Goal: Check status: Check status

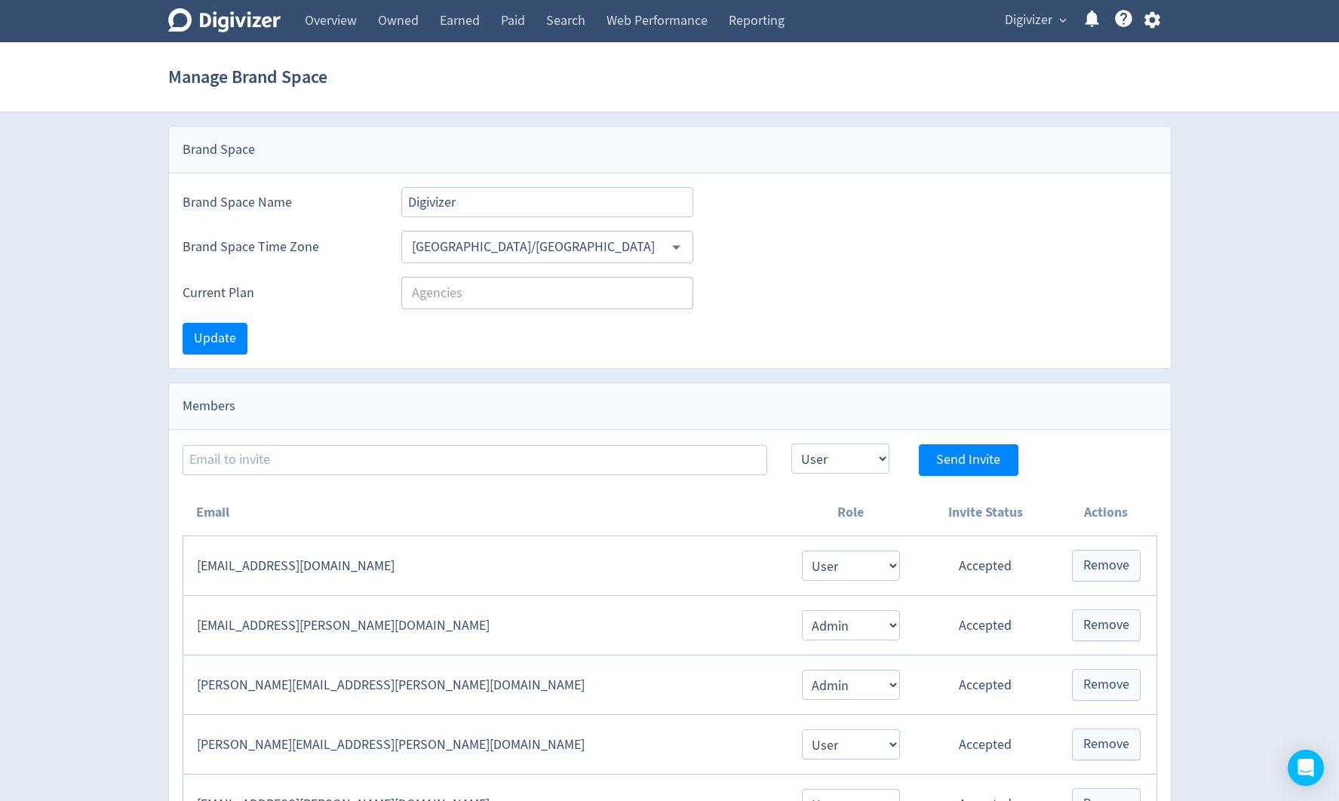
select select "USER"
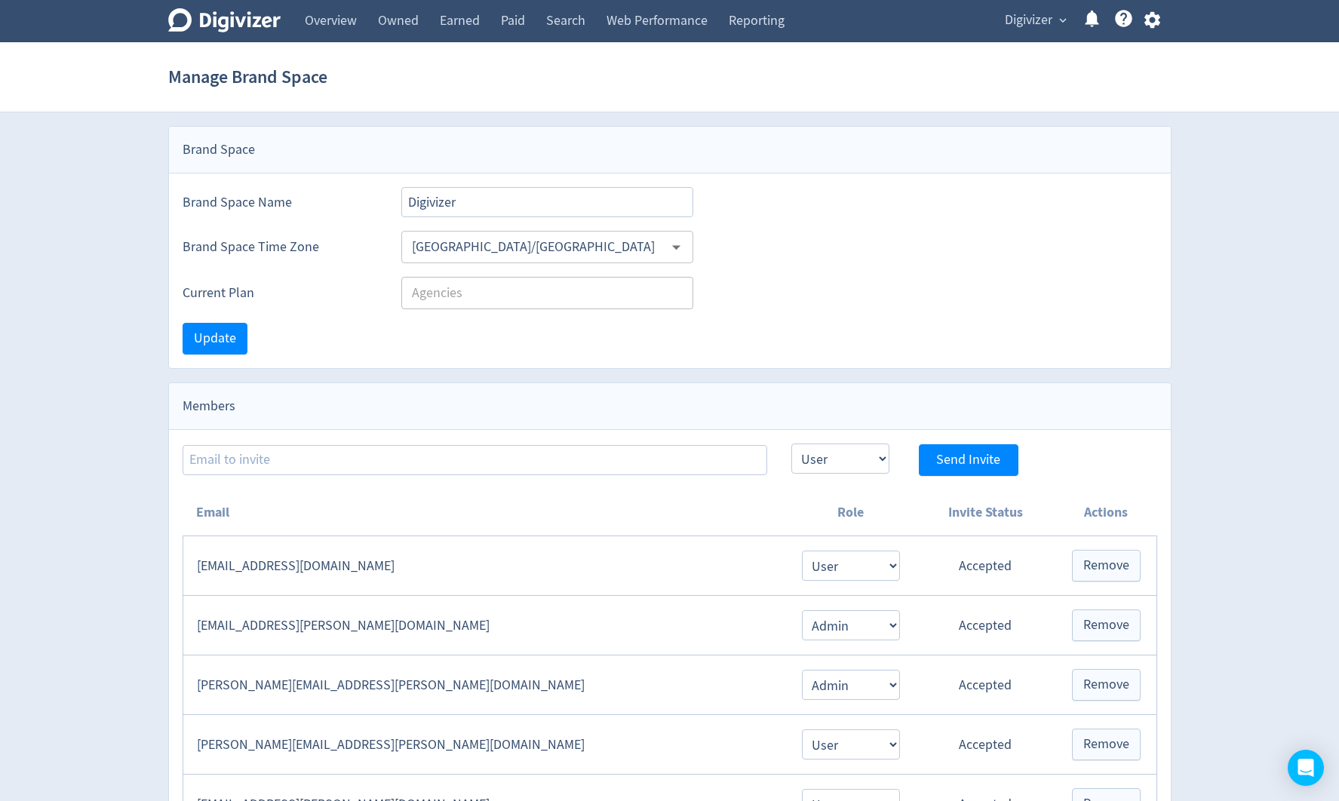
select select "USER"
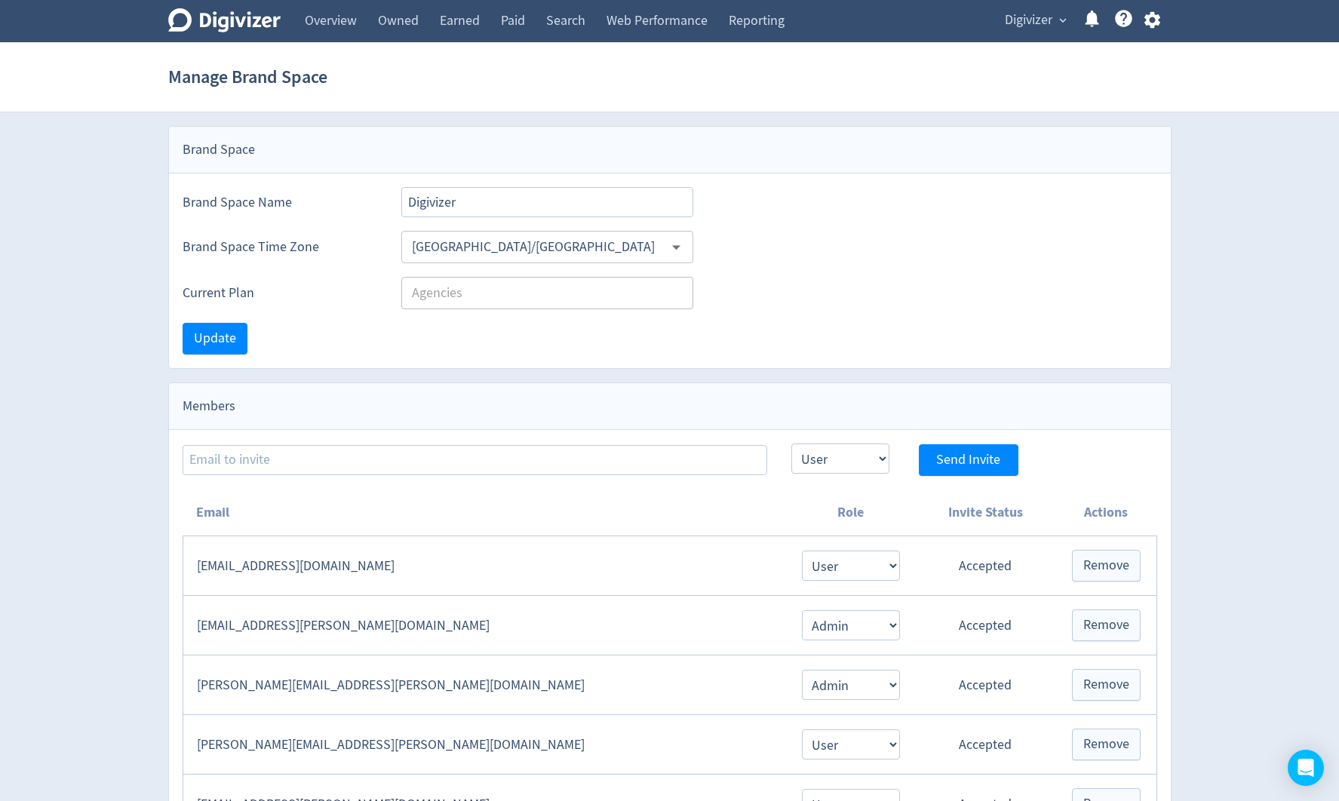
select select "USER"
click at [320, 34] on link "Overview" at bounding box center [330, 21] width 73 height 42
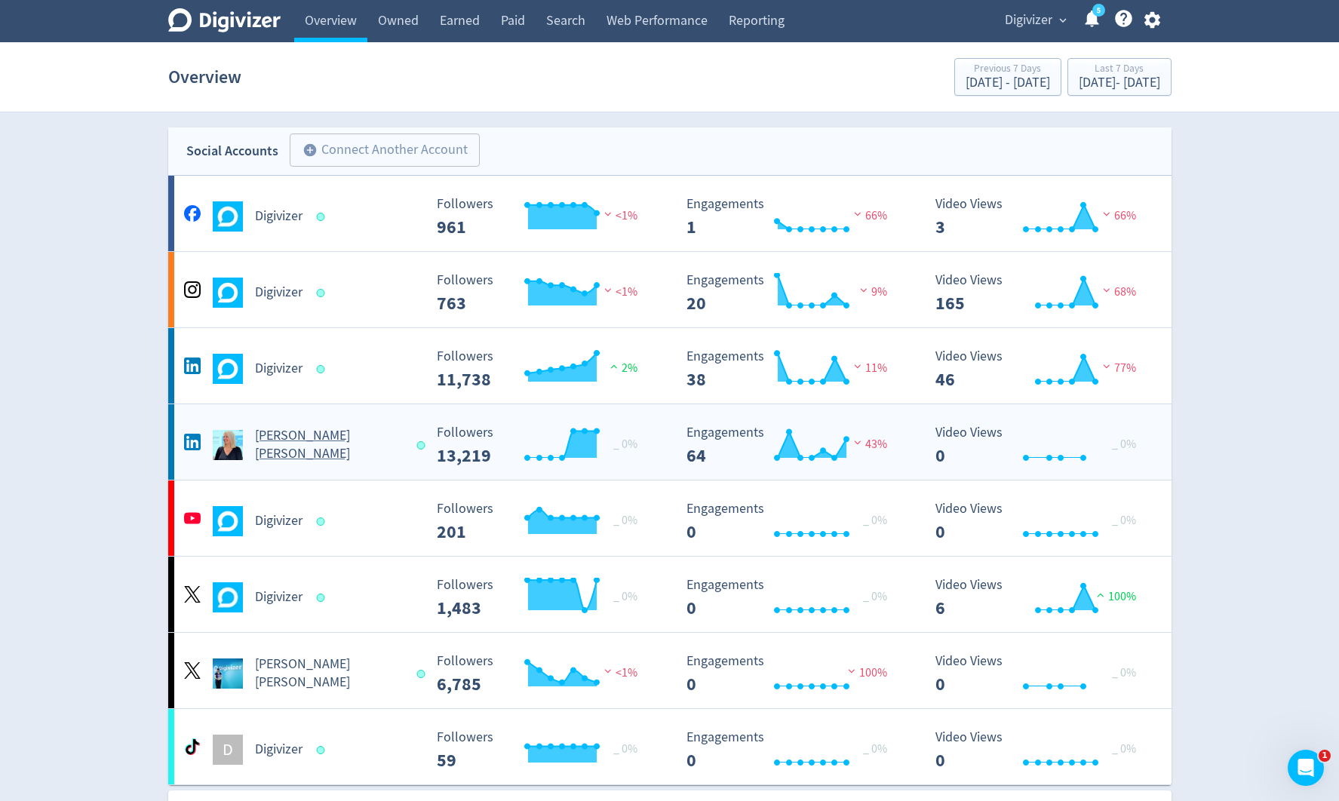
click at [337, 439] on h5 "[PERSON_NAME] [PERSON_NAME]" at bounding box center [329, 445] width 149 height 36
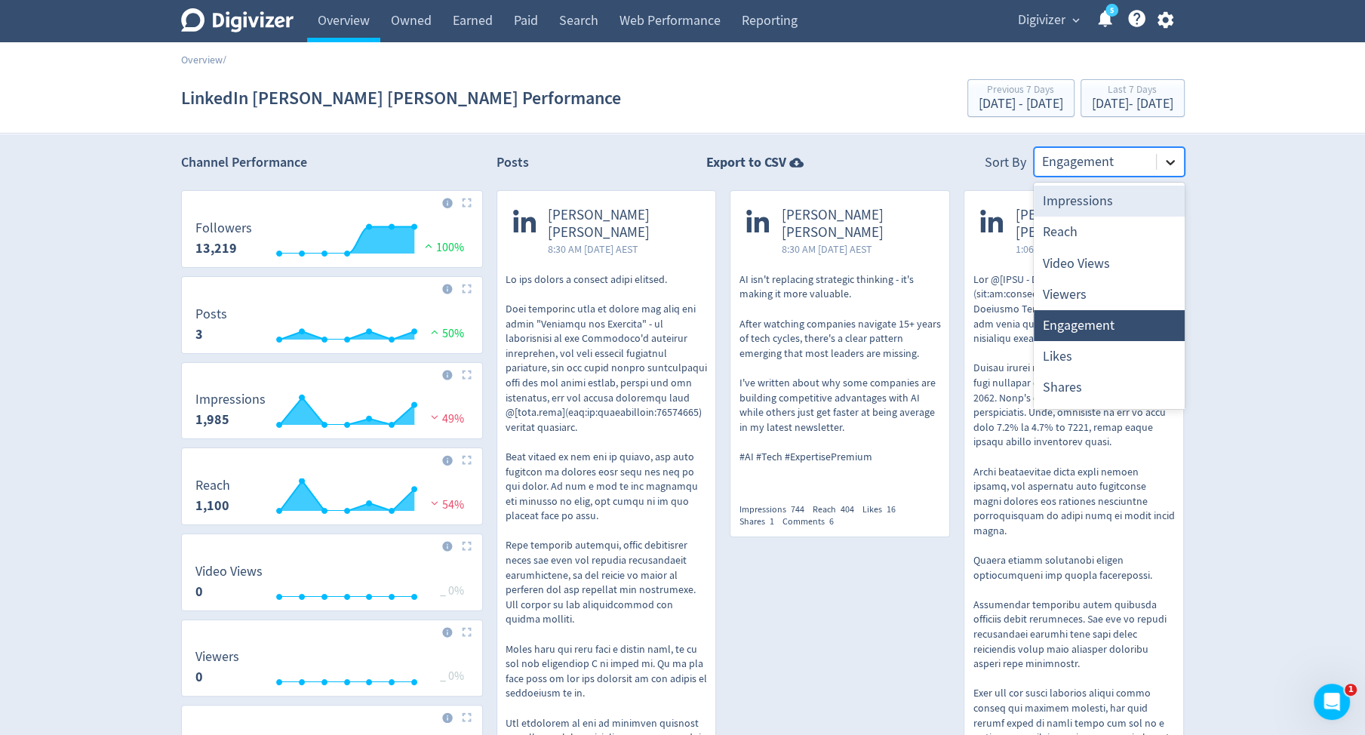
click at [1173, 161] on icon at bounding box center [1170, 162] width 9 height 5
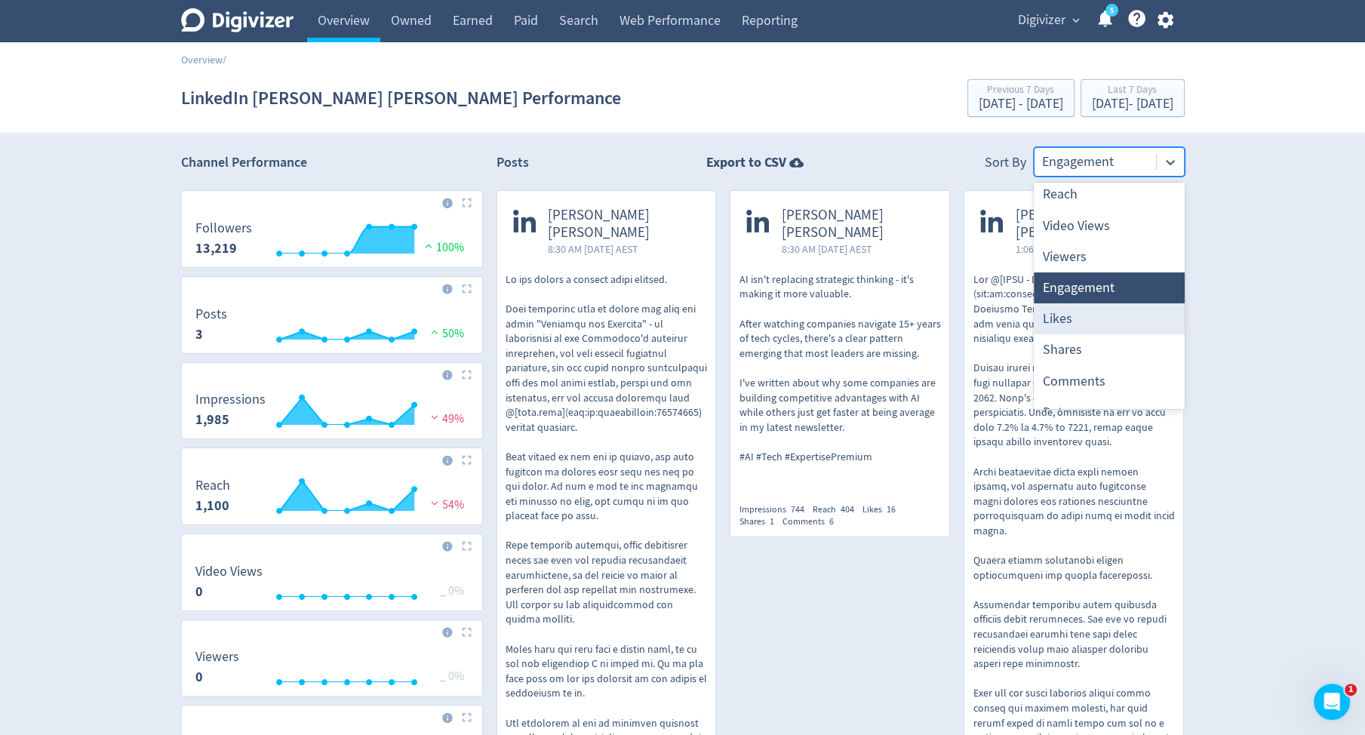
scroll to position [59, 0]
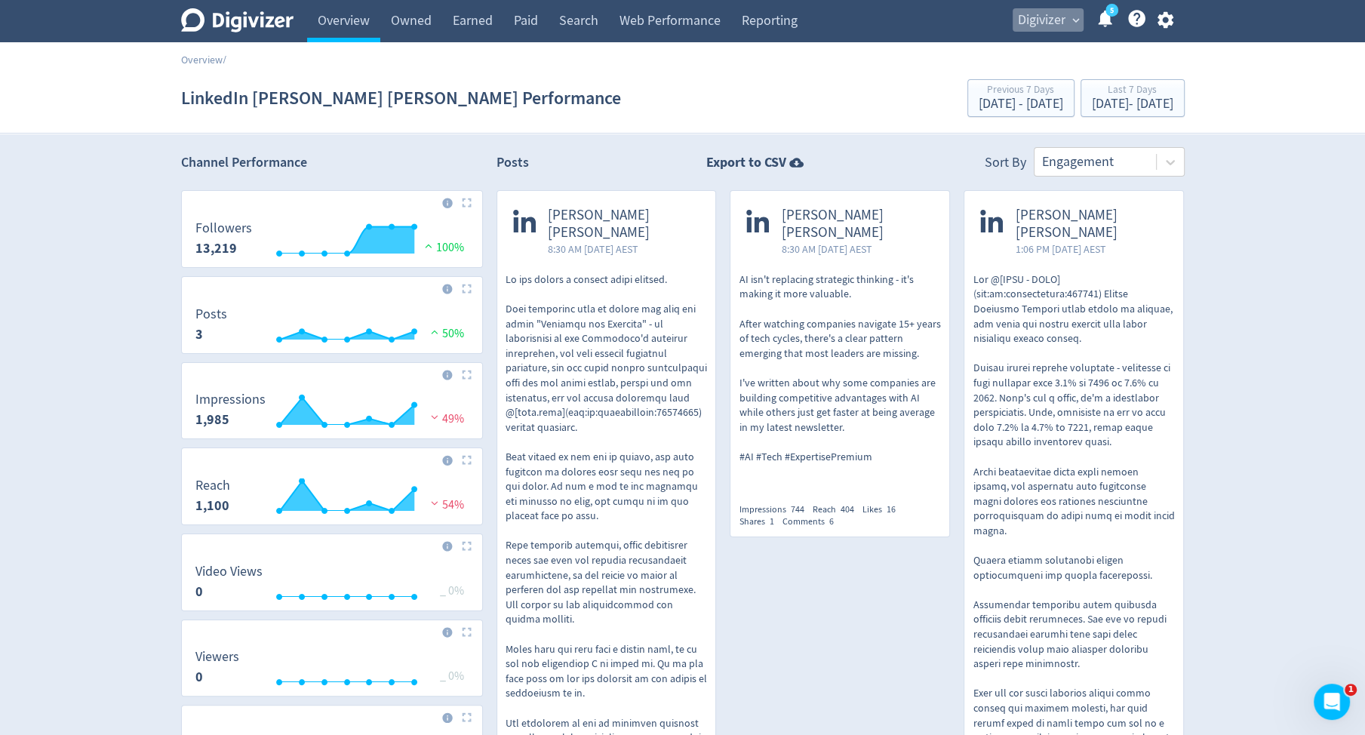
click at [1026, 31] on span "Digivizer" at bounding box center [1042, 20] width 48 height 24
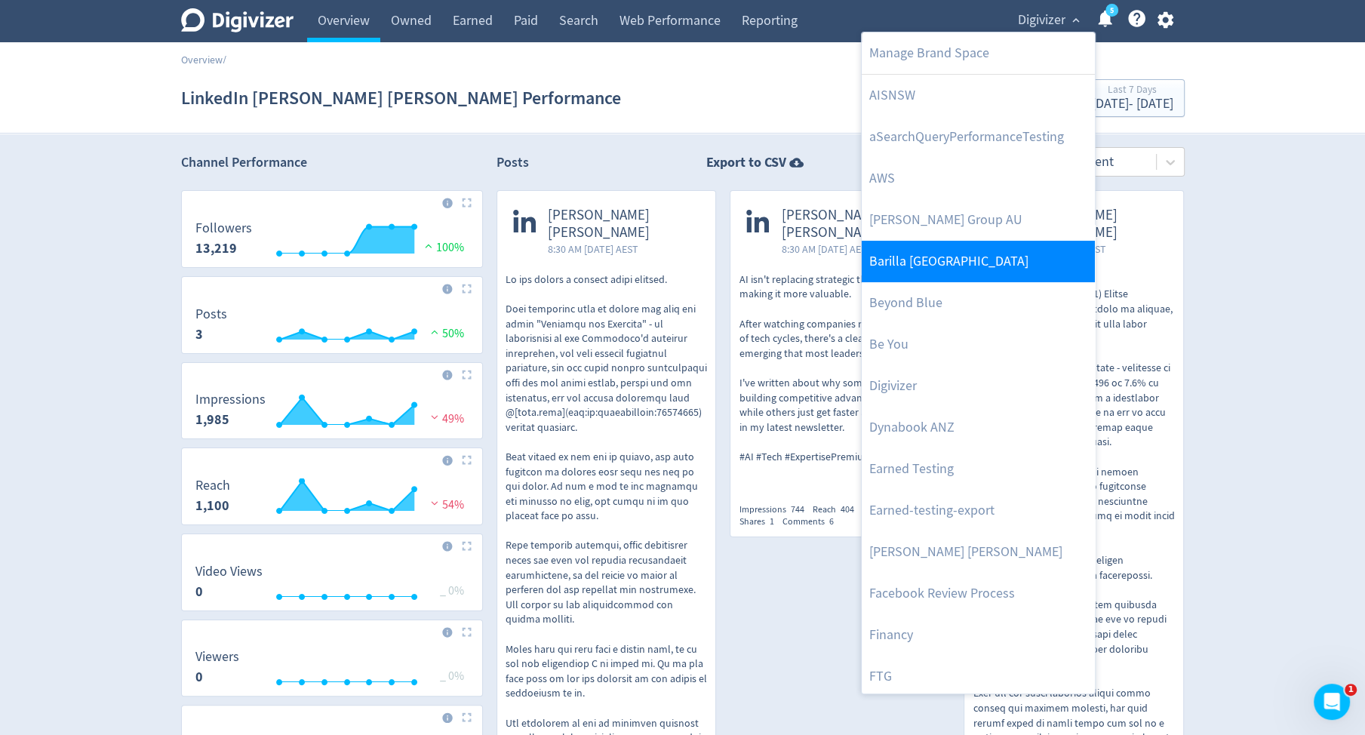
click at [988, 248] on link "Barilla [GEOGRAPHIC_DATA]" at bounding box center [978, 262] width 233 height 42
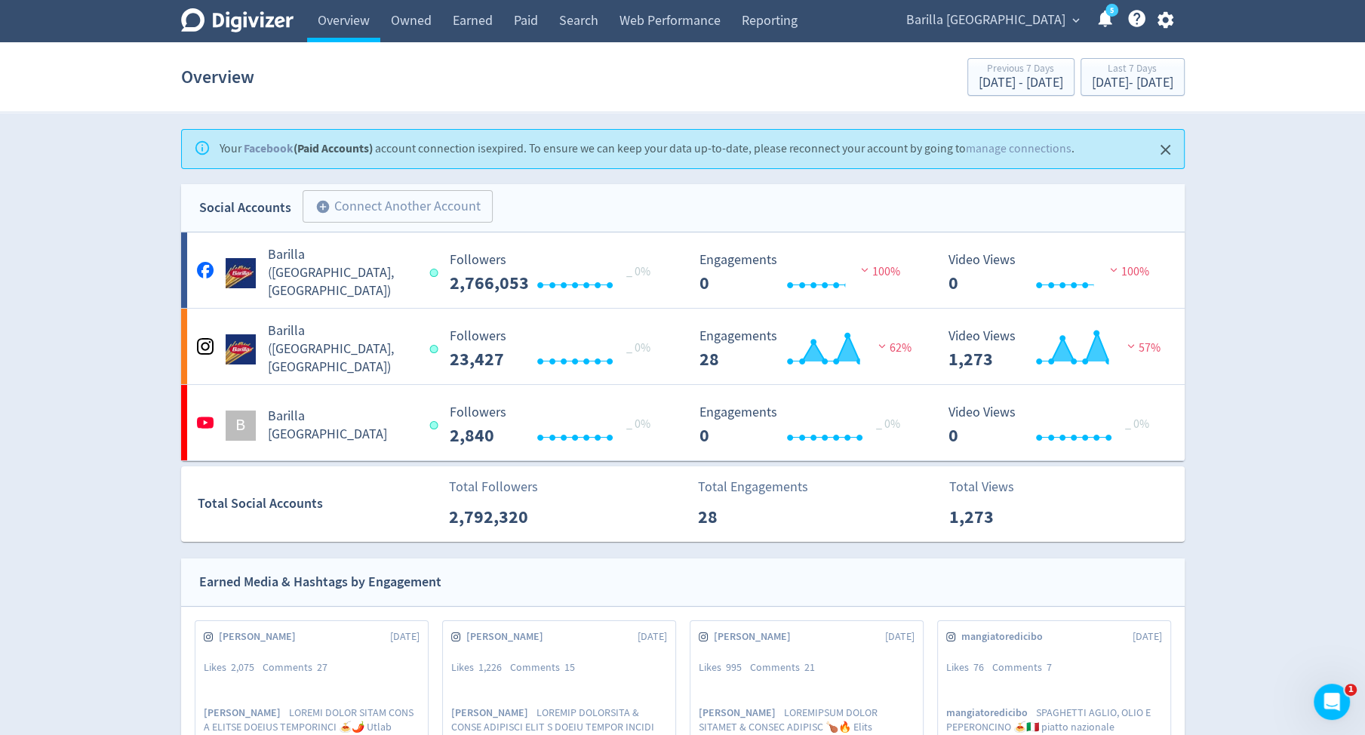
click at [1008, 24] on span "Barilla [GEOGRAPHIC_DATA]" at bounding box center [985, 20] width 159 height 24
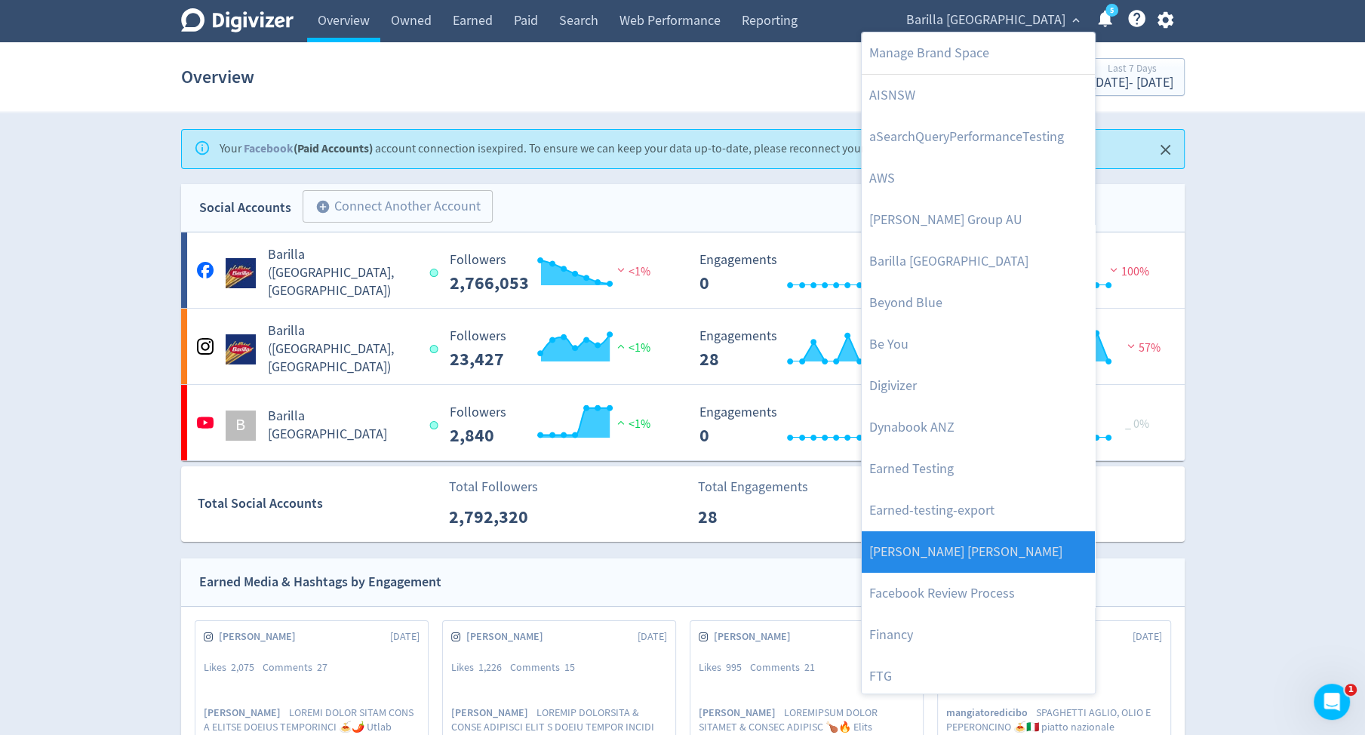
click at [991, 541] on link "[PERSON_NAME] [PERSON_NAME]" at bounding box center [978, 552] width 233 height 42
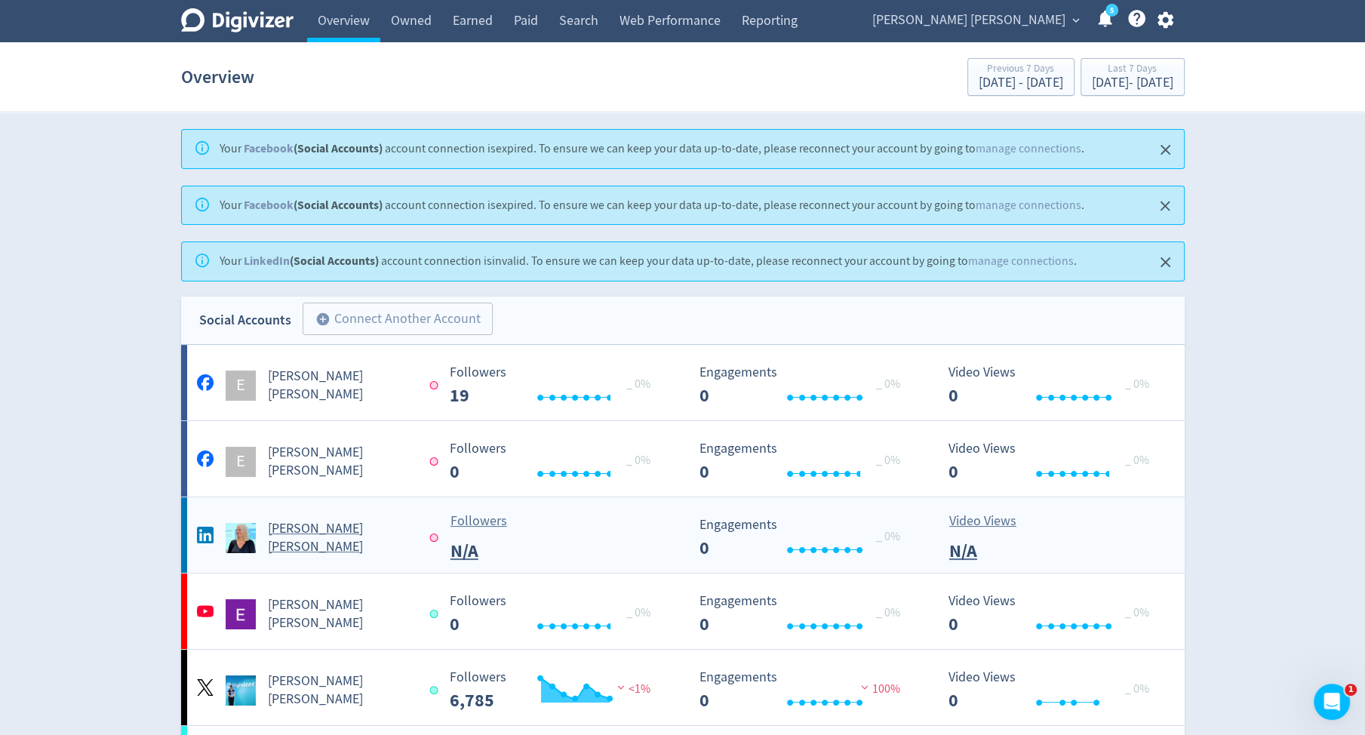
click at [327, 548] on div "[PERSON_NAME] [PERSON_NAME]" at bounding box center [315, 538] width 244 height 36
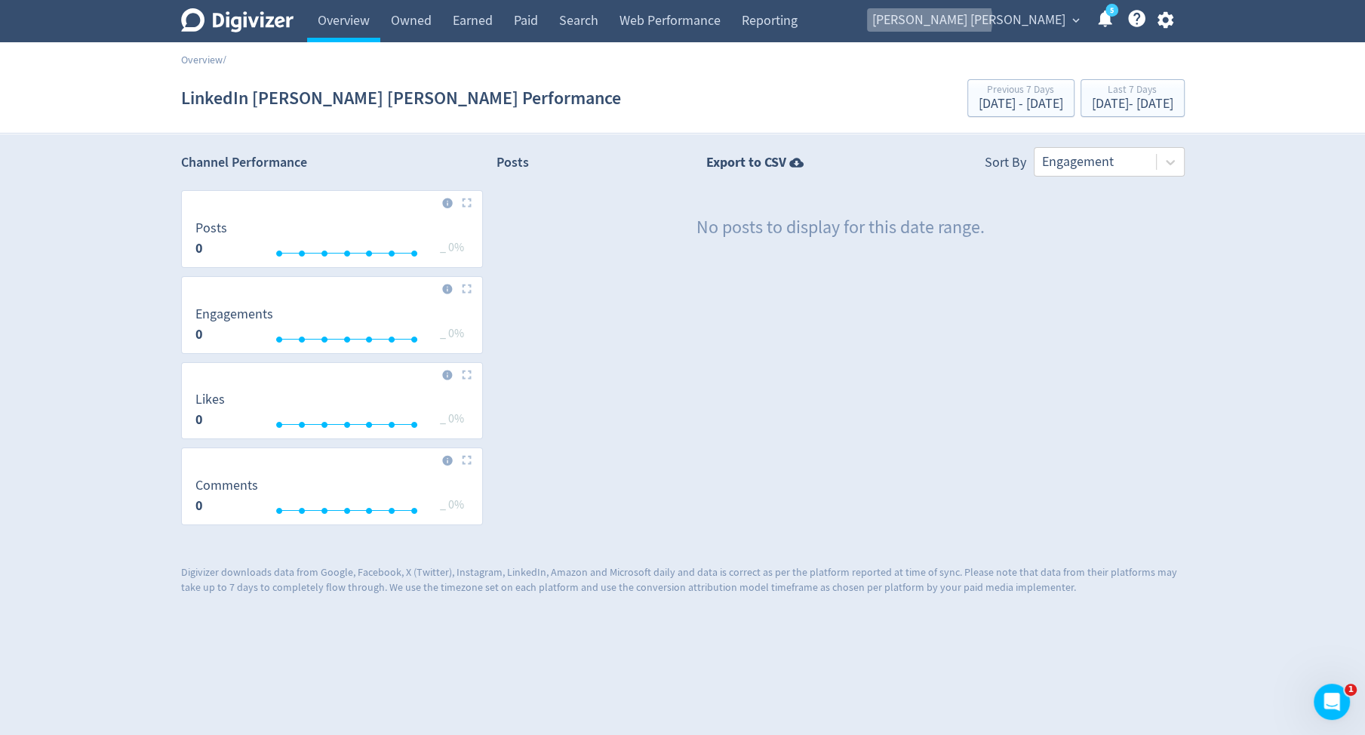
click at [1032, 20] on span "[PERSON_NAME] [PERSON_NAME]" at bounding box center [968, 20] width 193 height 24
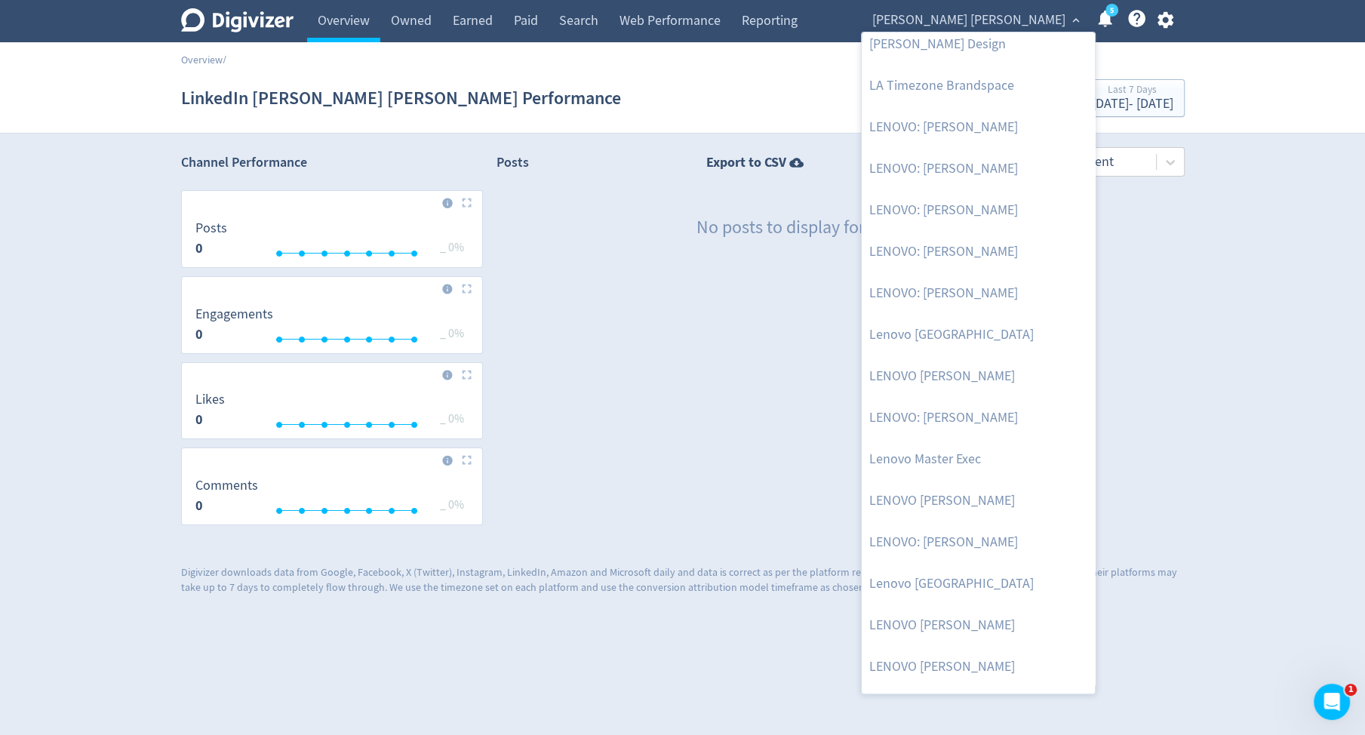
scroll to position [1143, 0]
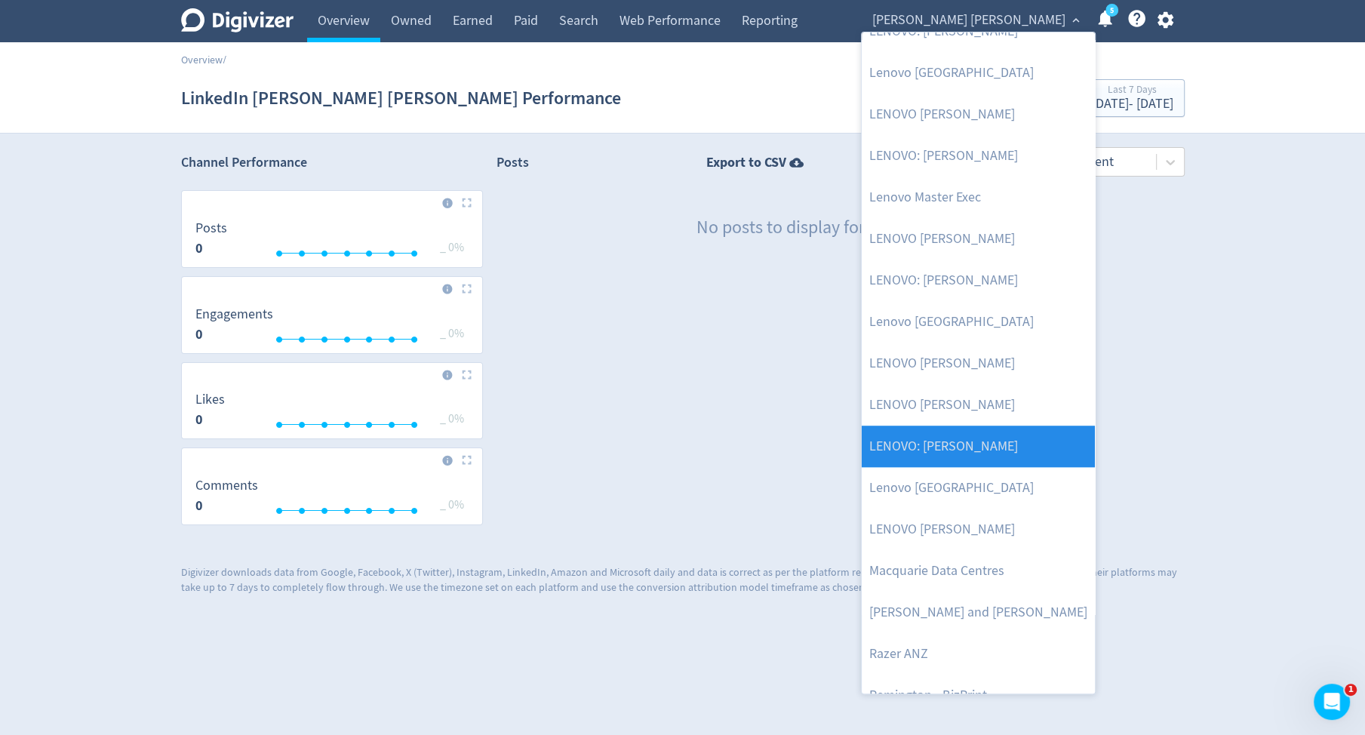
click at [1001, 446] on link "LENOVO: [PERSON_NAME]" at bounding box center [978, 447] width 233 height 42
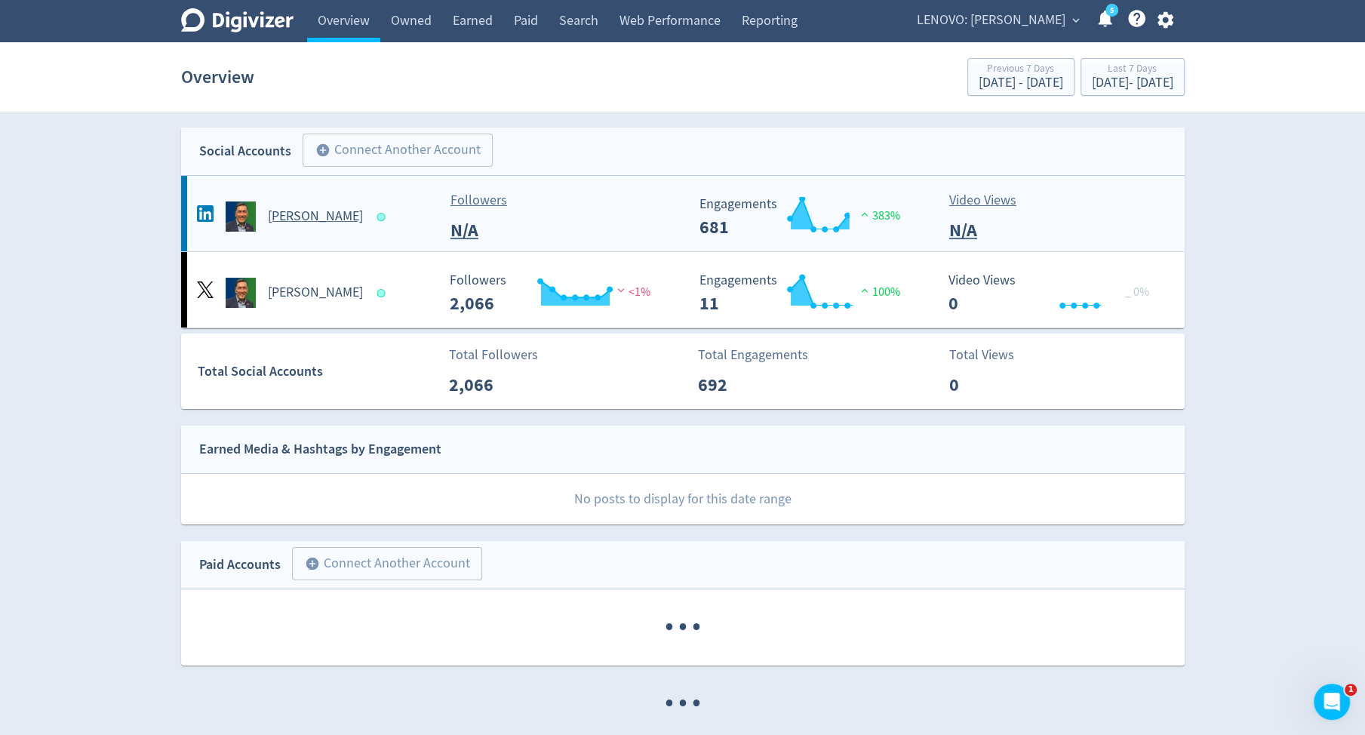
click at [383, 228] on div "[PERSON_NAME]" at bounding box center [315, 216] width 244 height 30
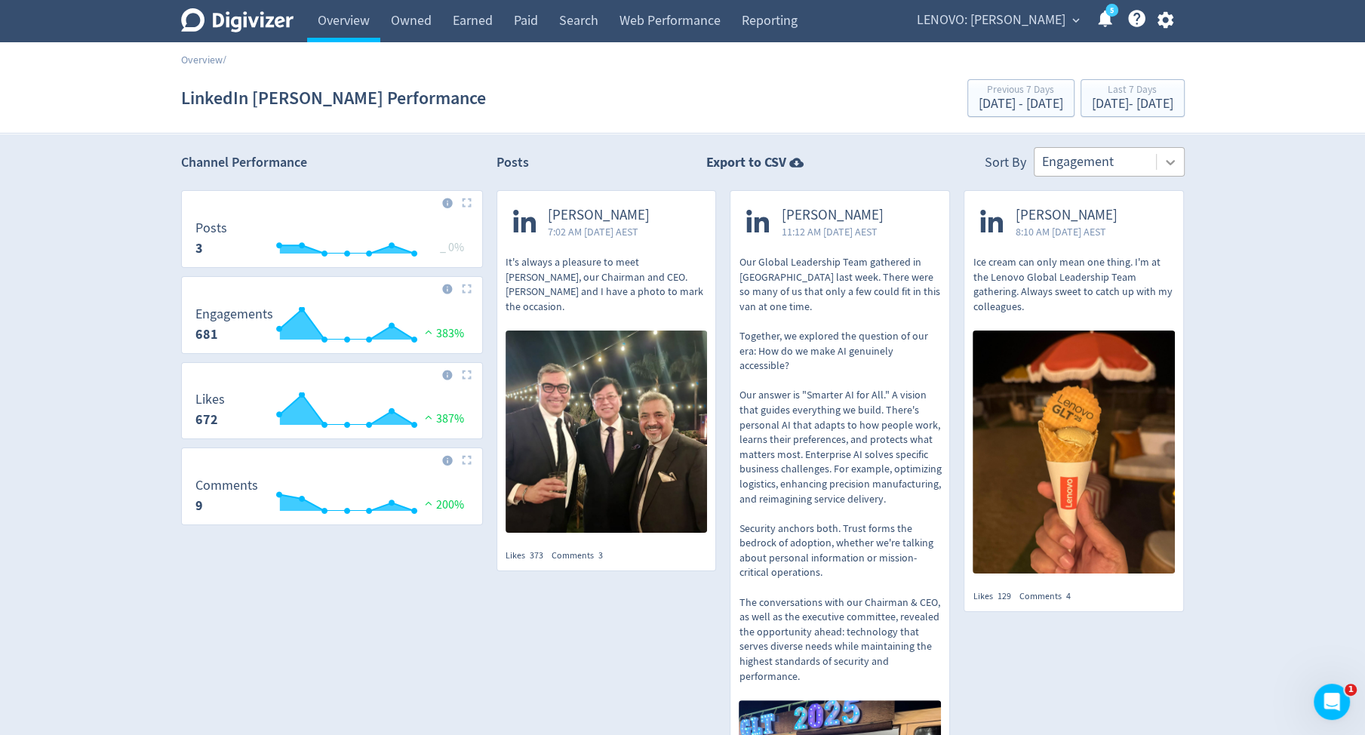
click at [1176, 155] on icon at bounding box center [1170, 162] width 15 height 15
click at [1041, 26] on span "LENOVO: [PERSON_NAME]" at bounding box center [991, 20] width 149 height 24
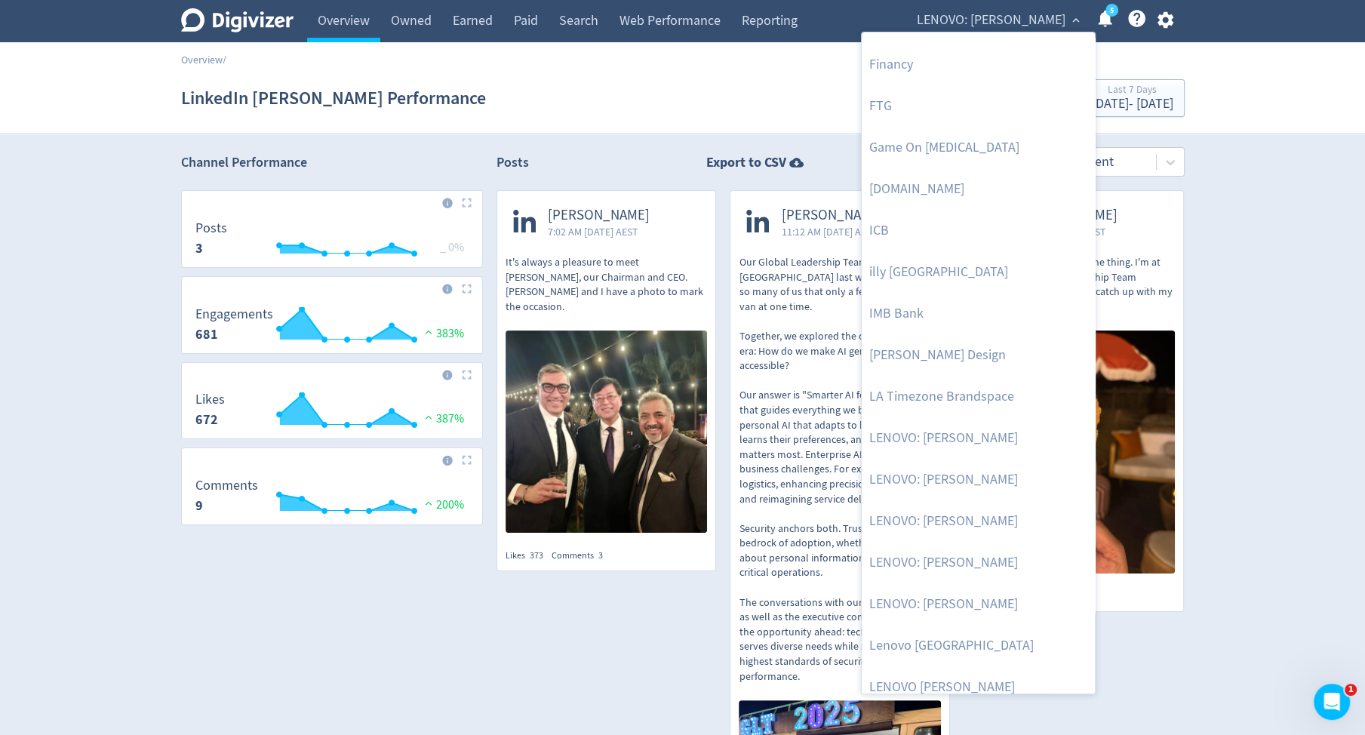
scroll to position [749, 0]
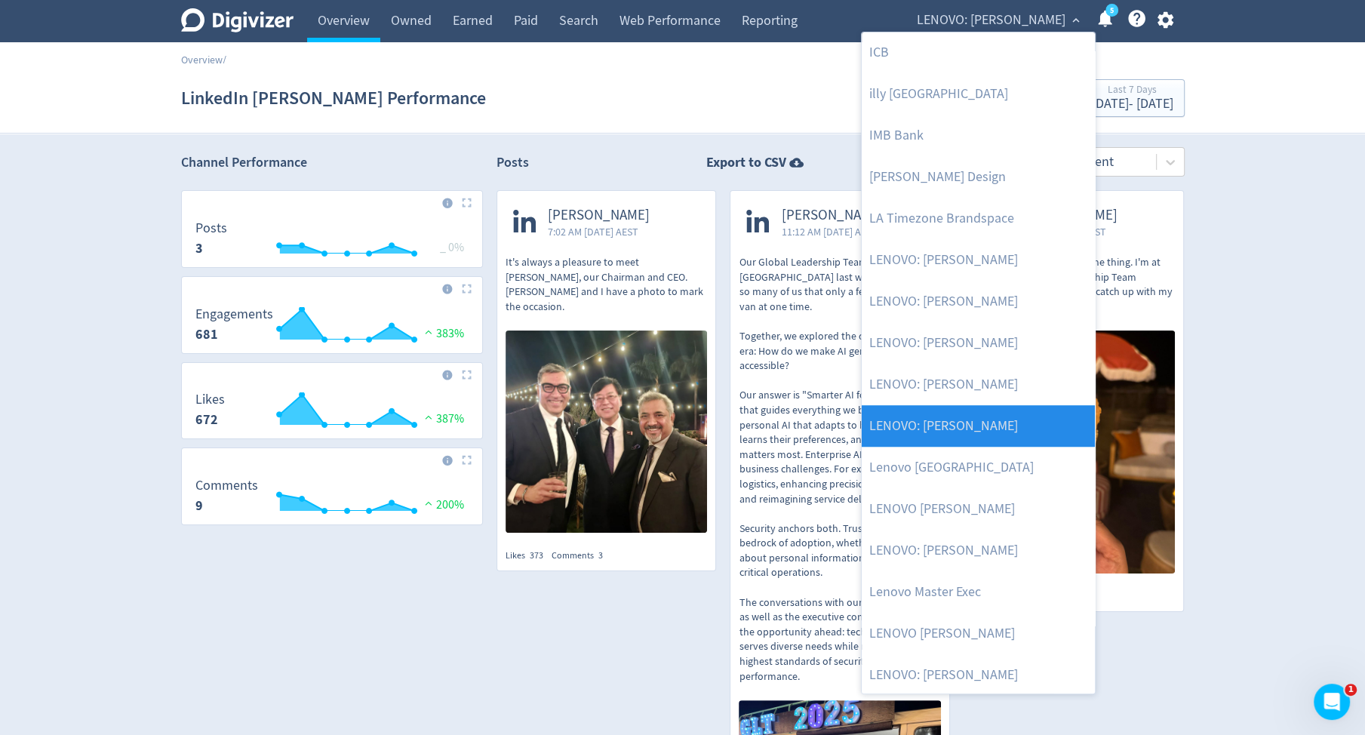
click at [1023, 417] on link "LENOVO: [PERSON_NAME]" at bounding box center [978, 426] width 233 height 42
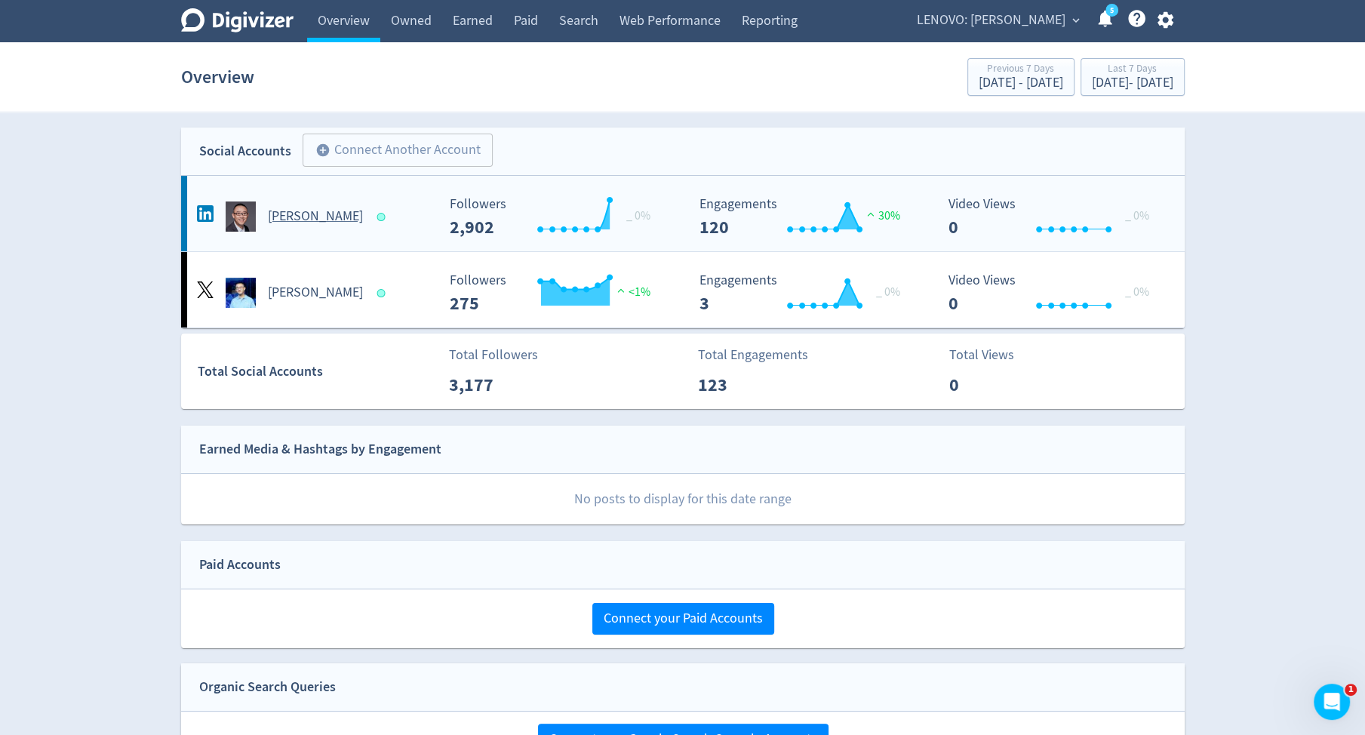
click at [394, 236] on Hai-platform2 "[PERSON_NAME] Created with Highcharts 10.3.3 _ 0% Followers 2,902 Created with …" at bounding box center [683, 213] width 1004 height 75
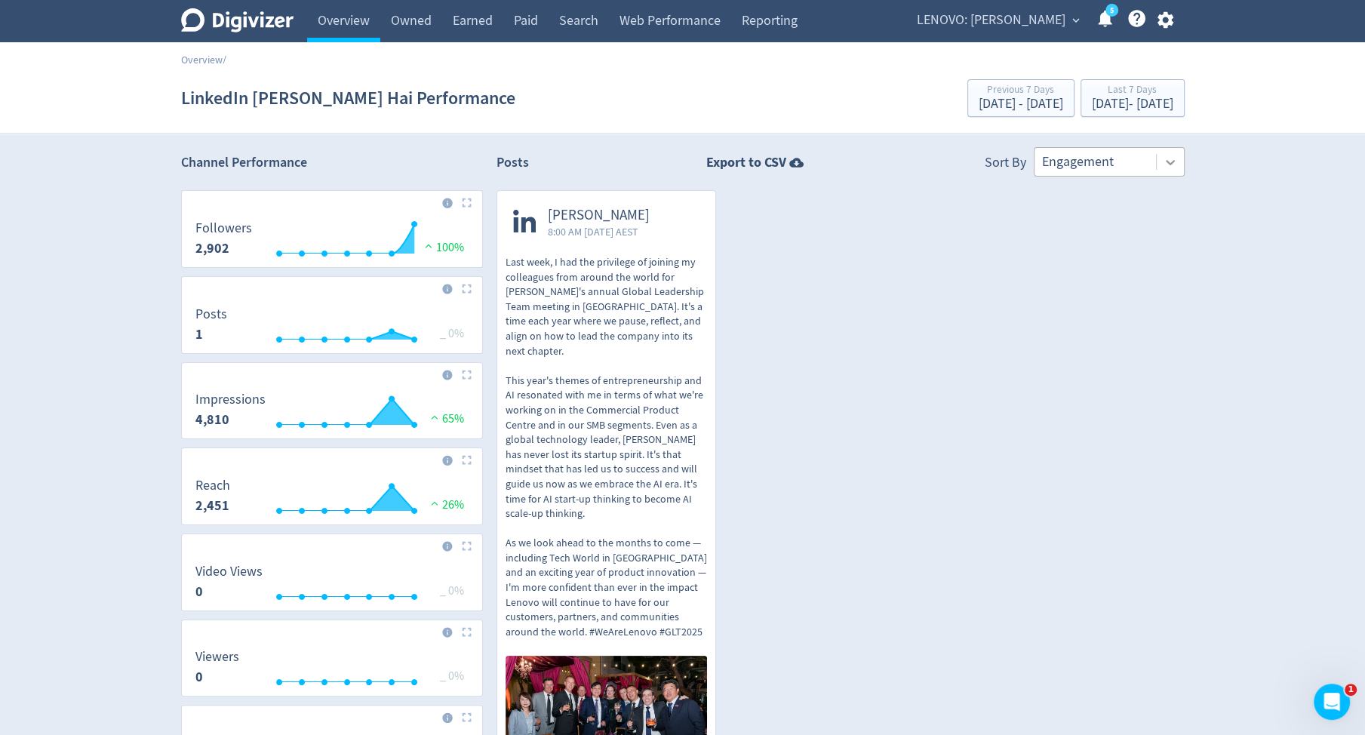
click at [1171, 164] on icon at bounding box center [1170, 162] width 15 height 15
click at [1129, 94] on div "Last 7 Days" at bounding box center [1132, 91] width 81 height 13
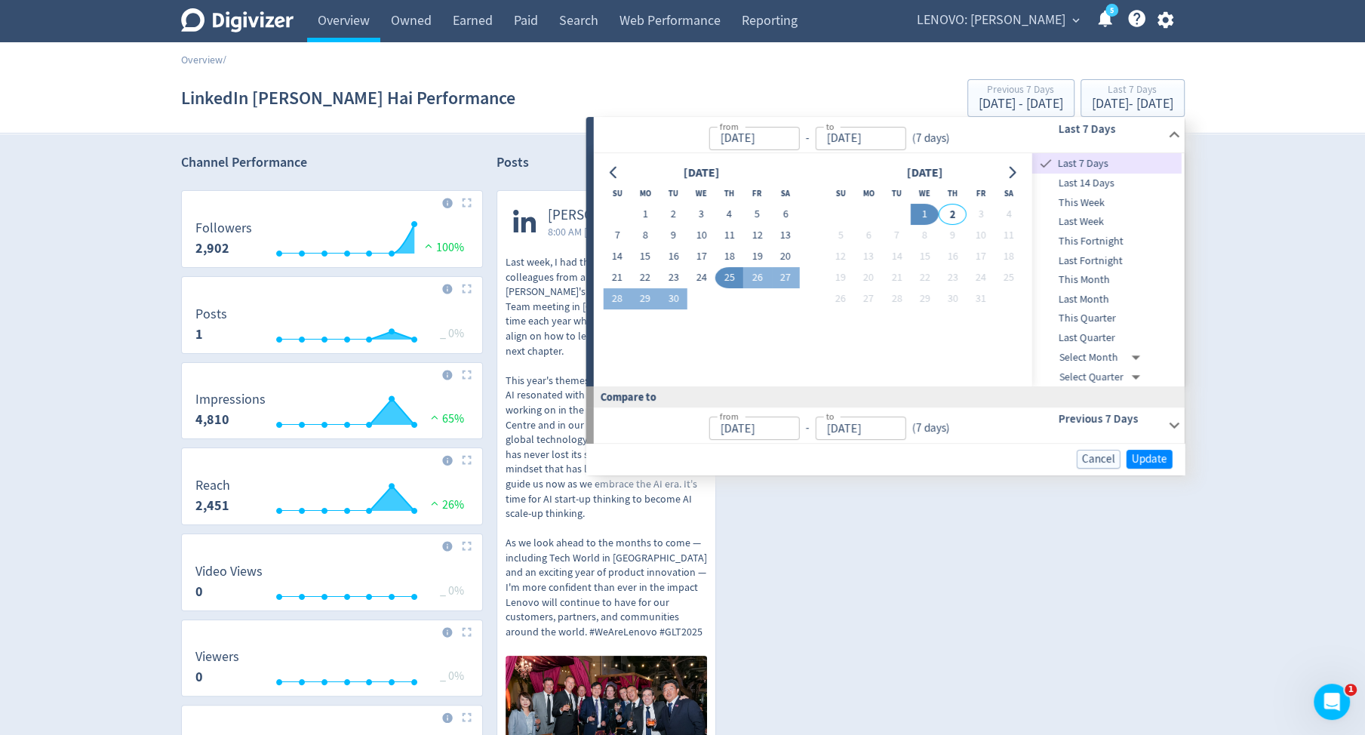
click at [1099, 296] on span "Last Month" at bounding box center [1106, 299] width 149 height 17
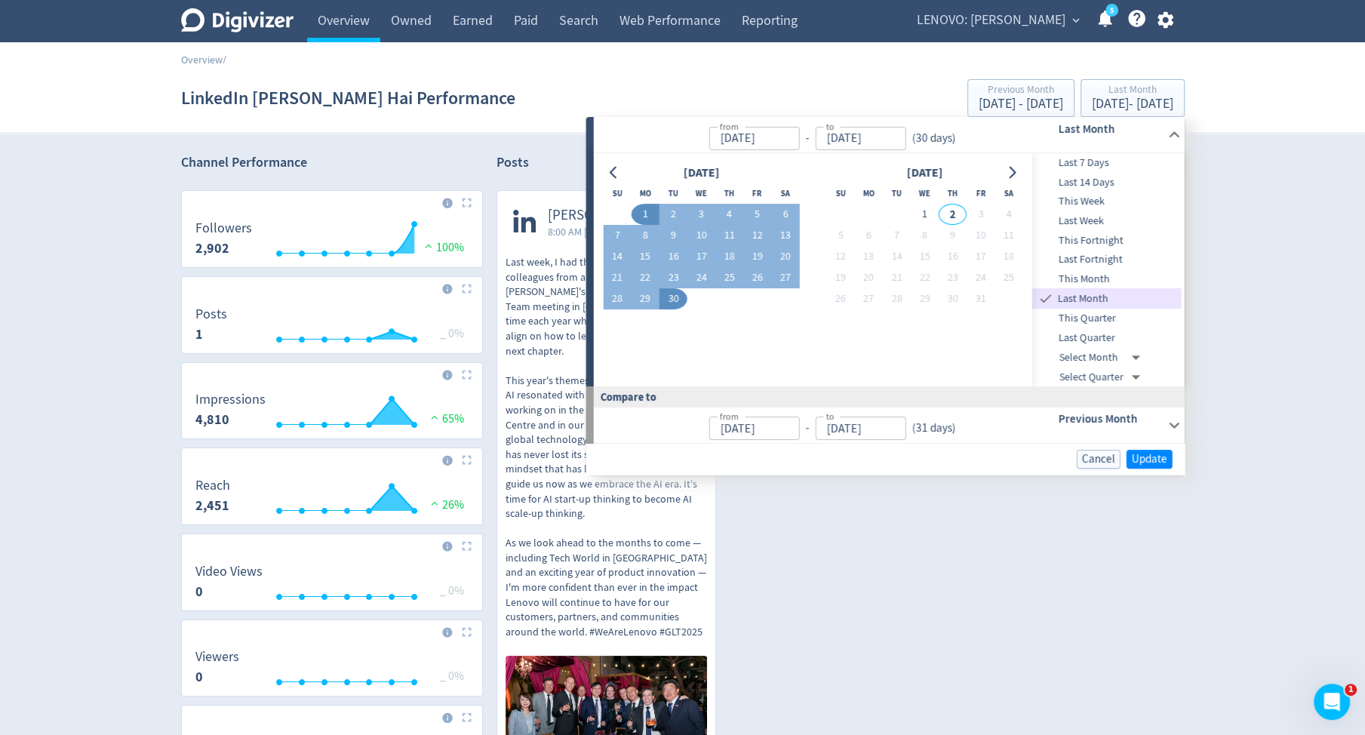
type input "[DATE]"
click at [1166, 453] on span "Update" at bounding box center [1149, 458] width 35 height 11
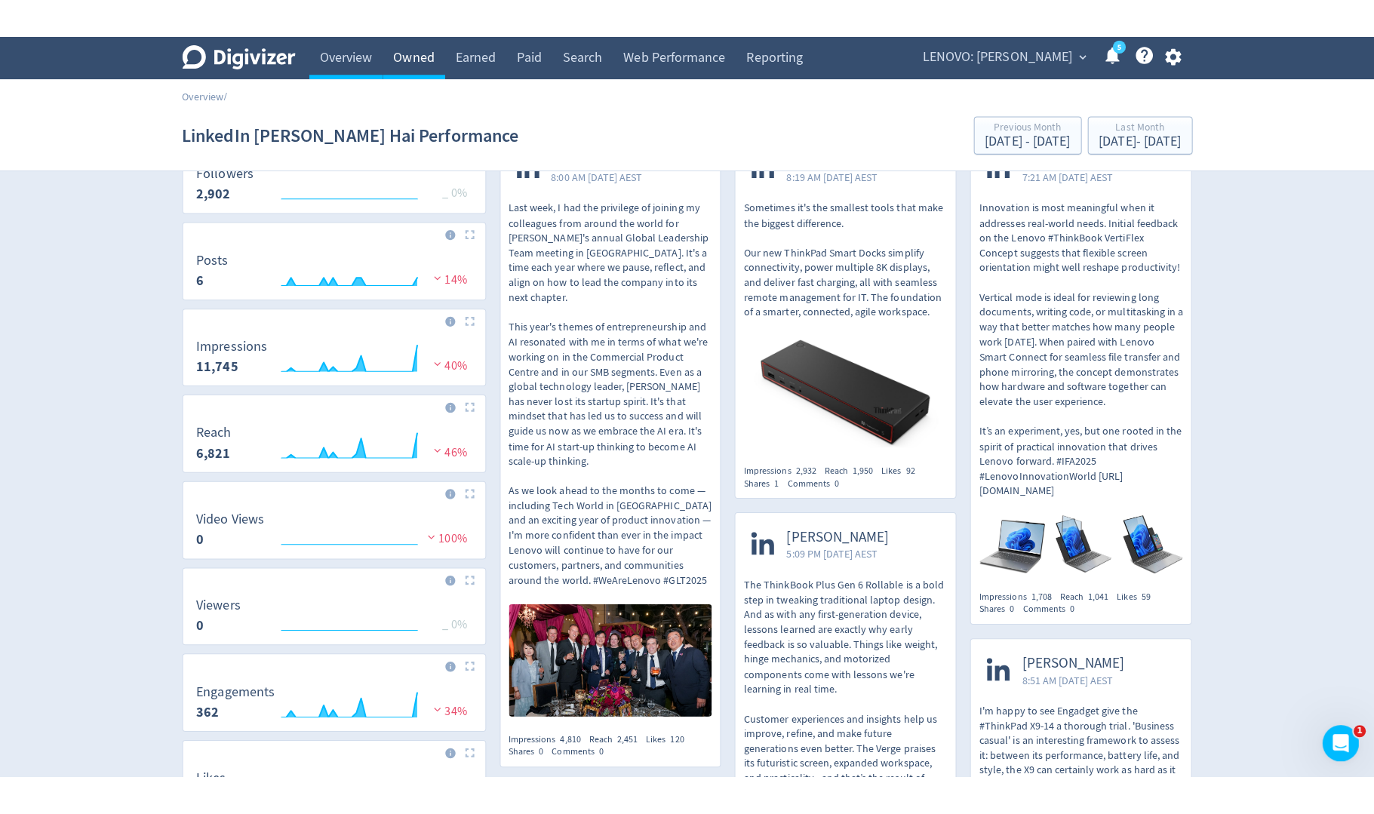
scroll to position [125, 0]
